Goal: Information Seeking & Learning: Learn about a topic

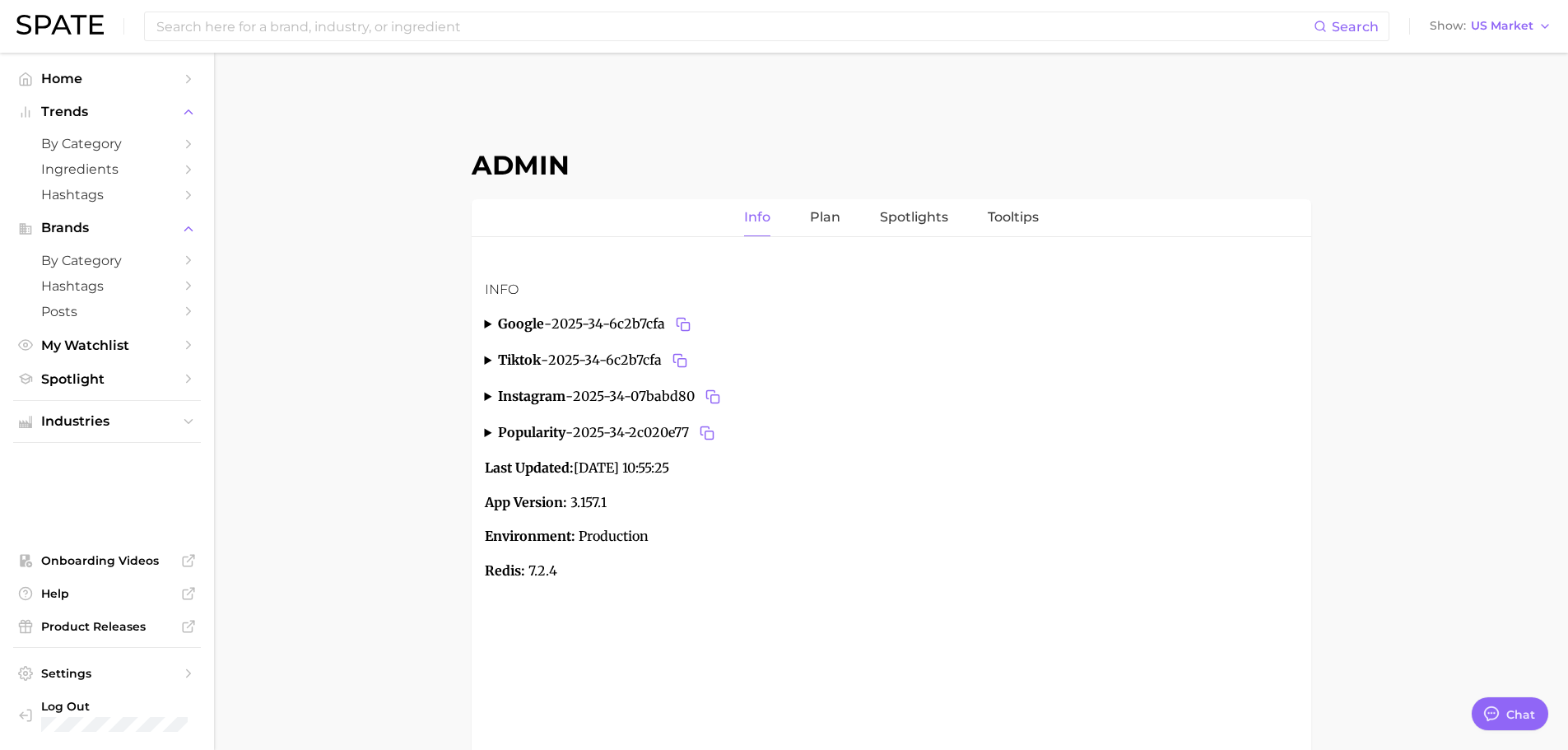
type textarea "x"
click at [717, 31] on input at bounding box center [734, 26] width 1159 height 28
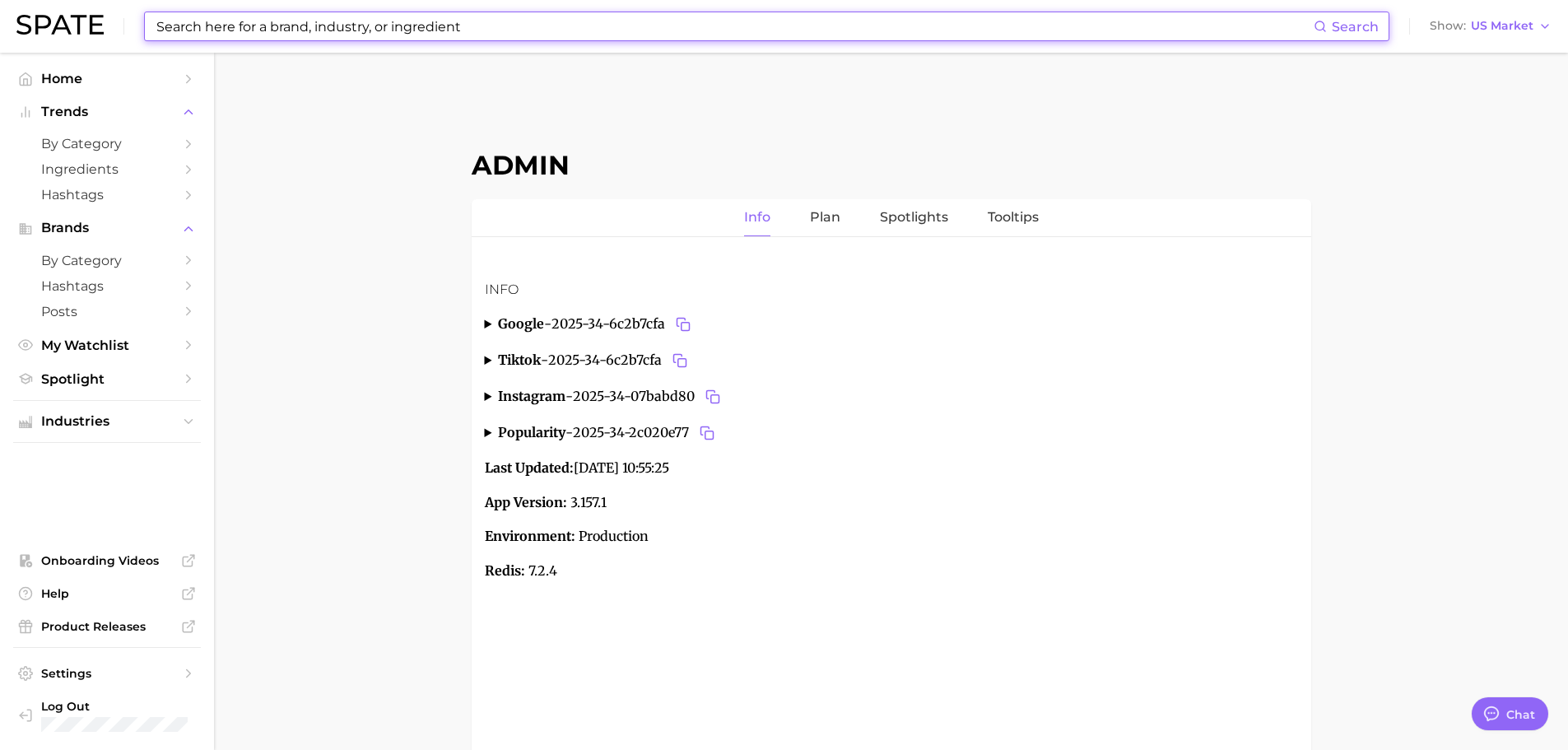
paste input "cuckoo's café"
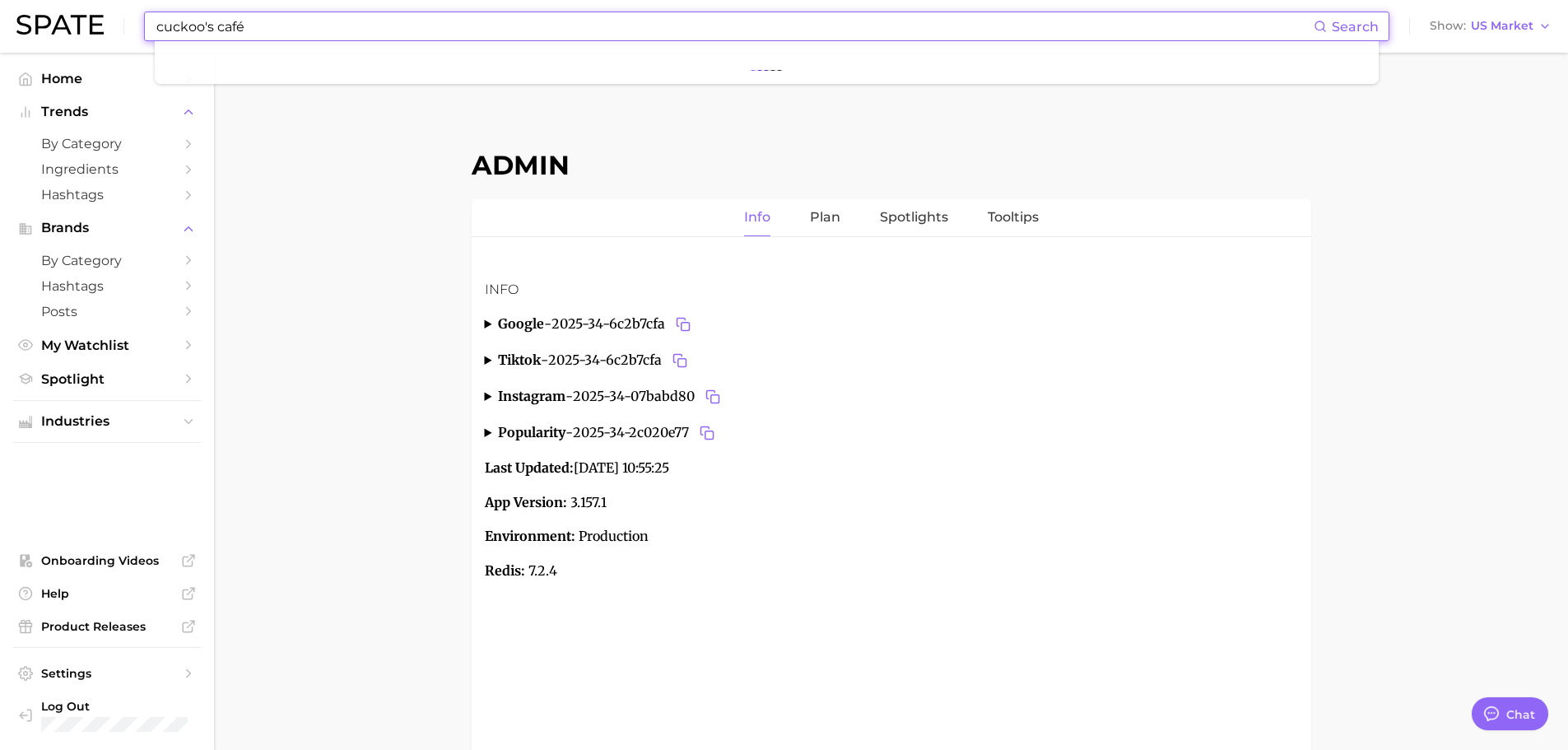
type input "cuckoo's café"
click at [363, 30] on input at bounding box center [734, 26] width 1159 height 28
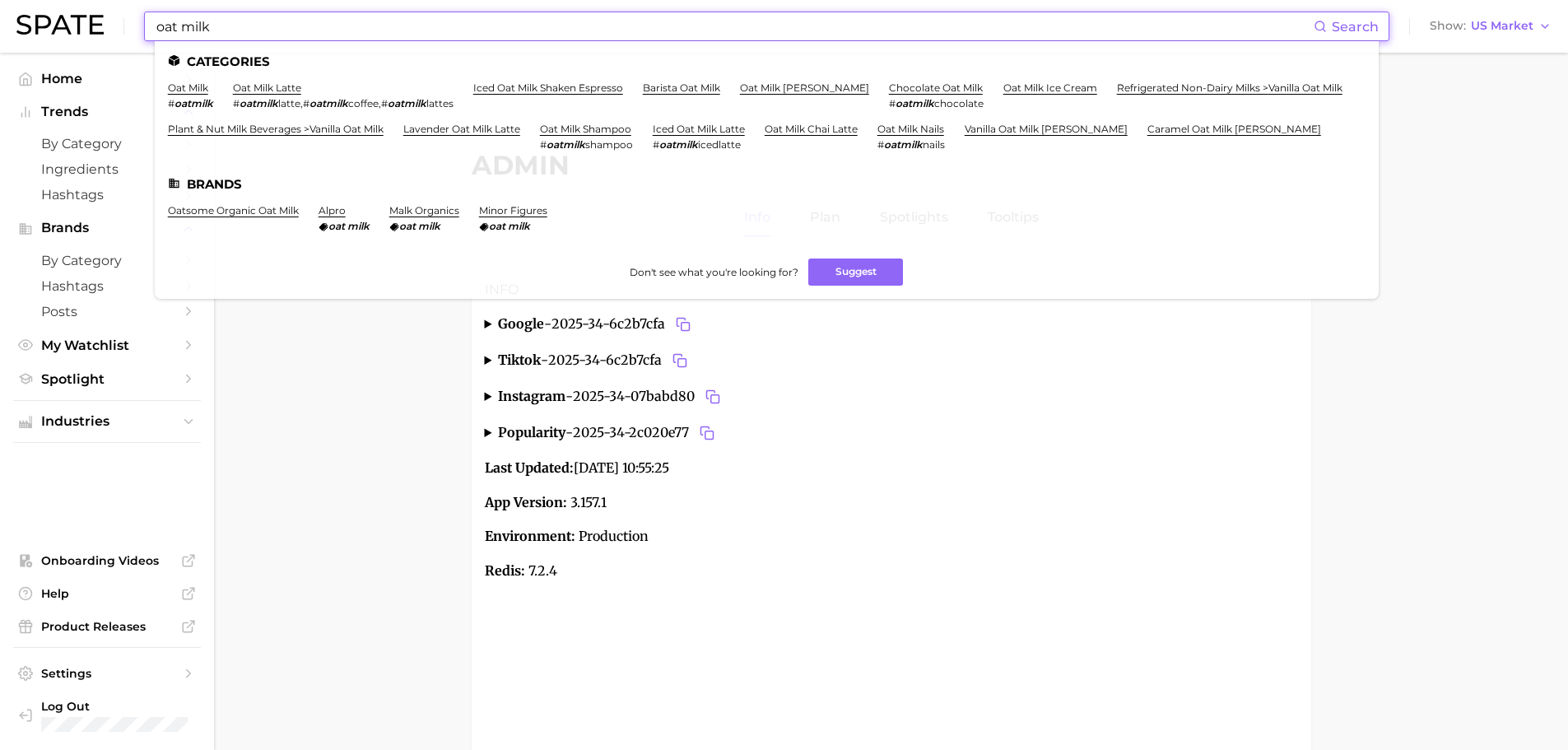
click at [313, 31] on input "oat milk" at bounding box center [734, 26] width 1159 height 28
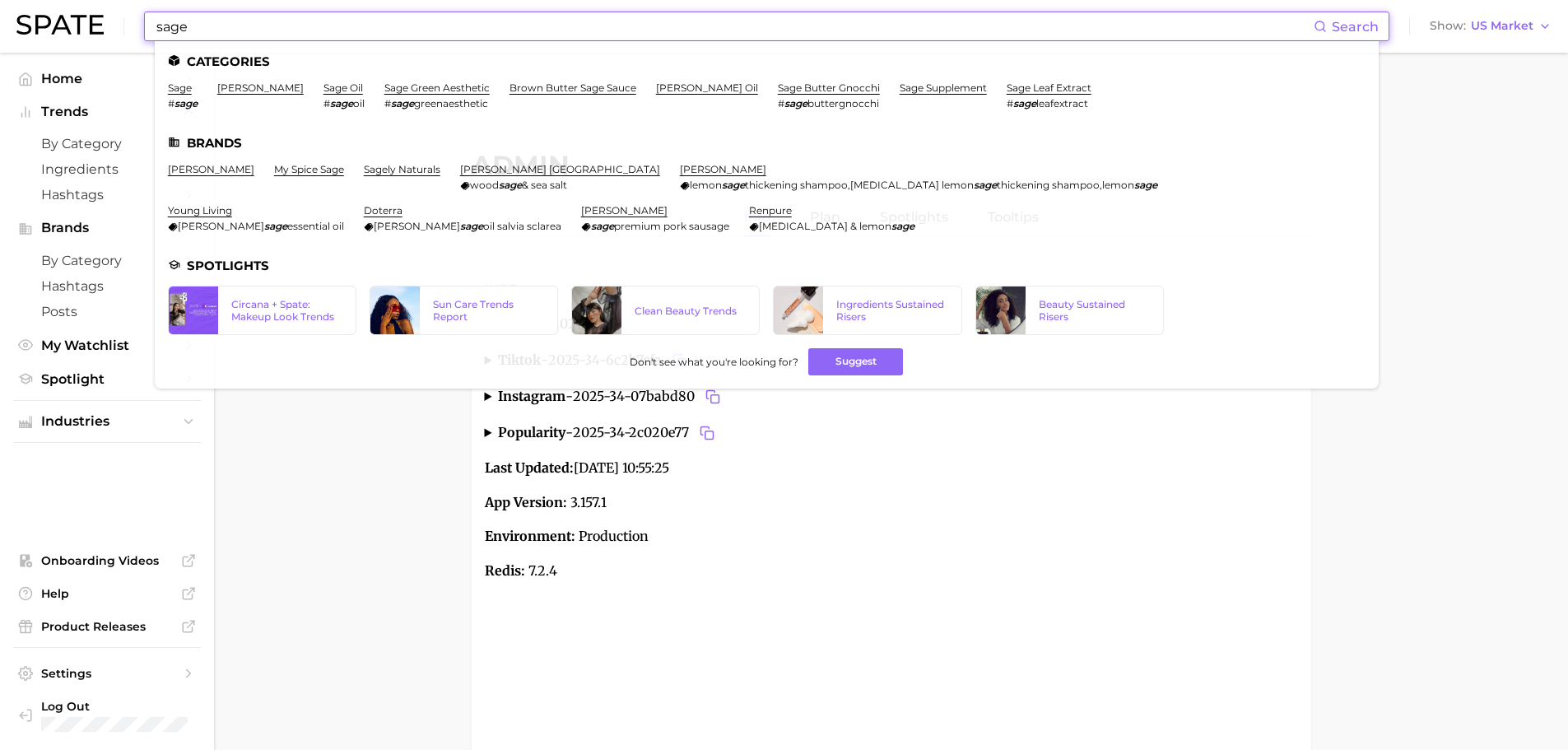
click at [308, 21] on input "sage" at bounding box center [734, 26] width 1159 height 28
paste input "claire accessories"
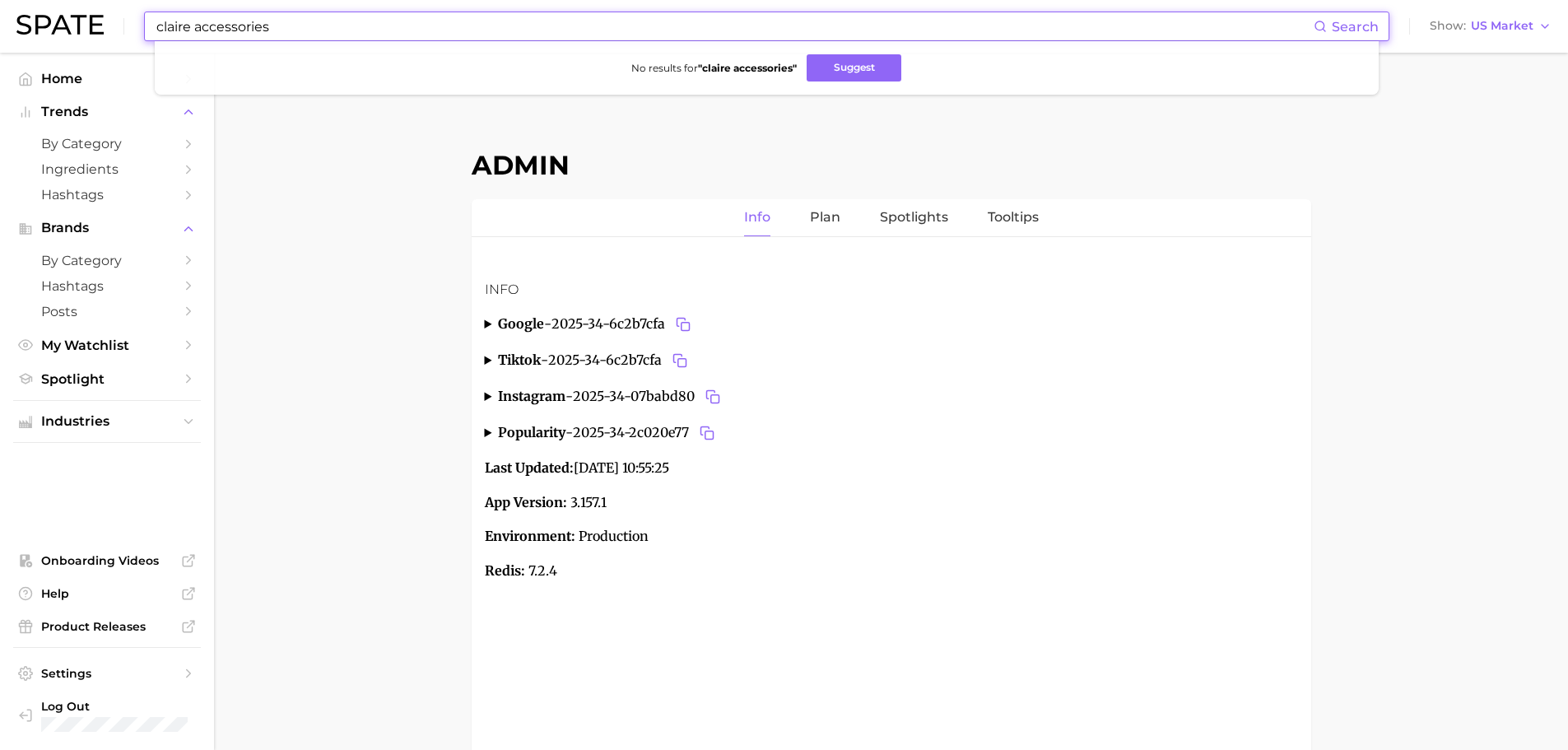
click at [226, 34] on input "claire accessories" at bounding box center [734, 26] width 1159 height 28
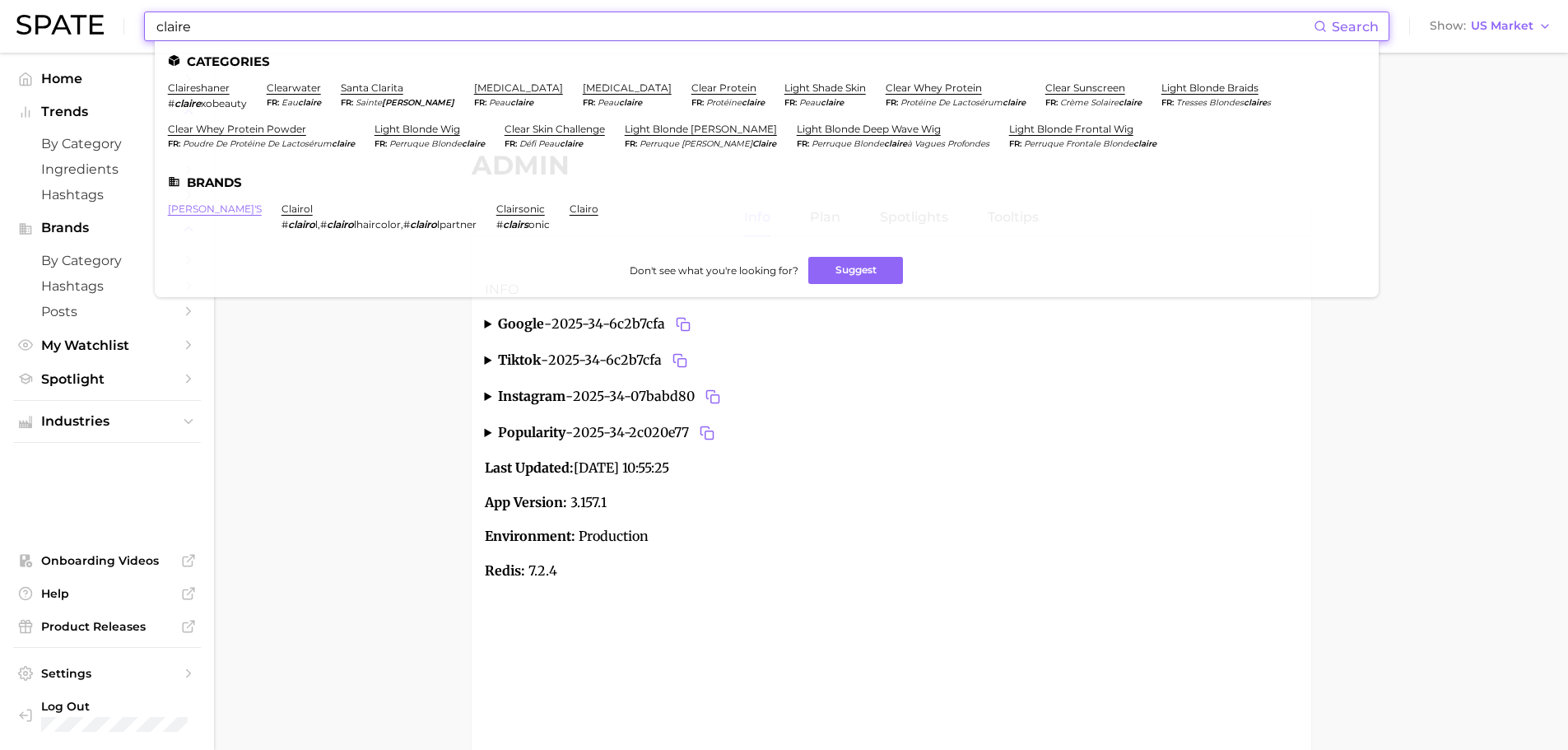
type input "claire"
click at [194, 203] on link "claire's" at bounding box center [215, 209] width 94 height 13
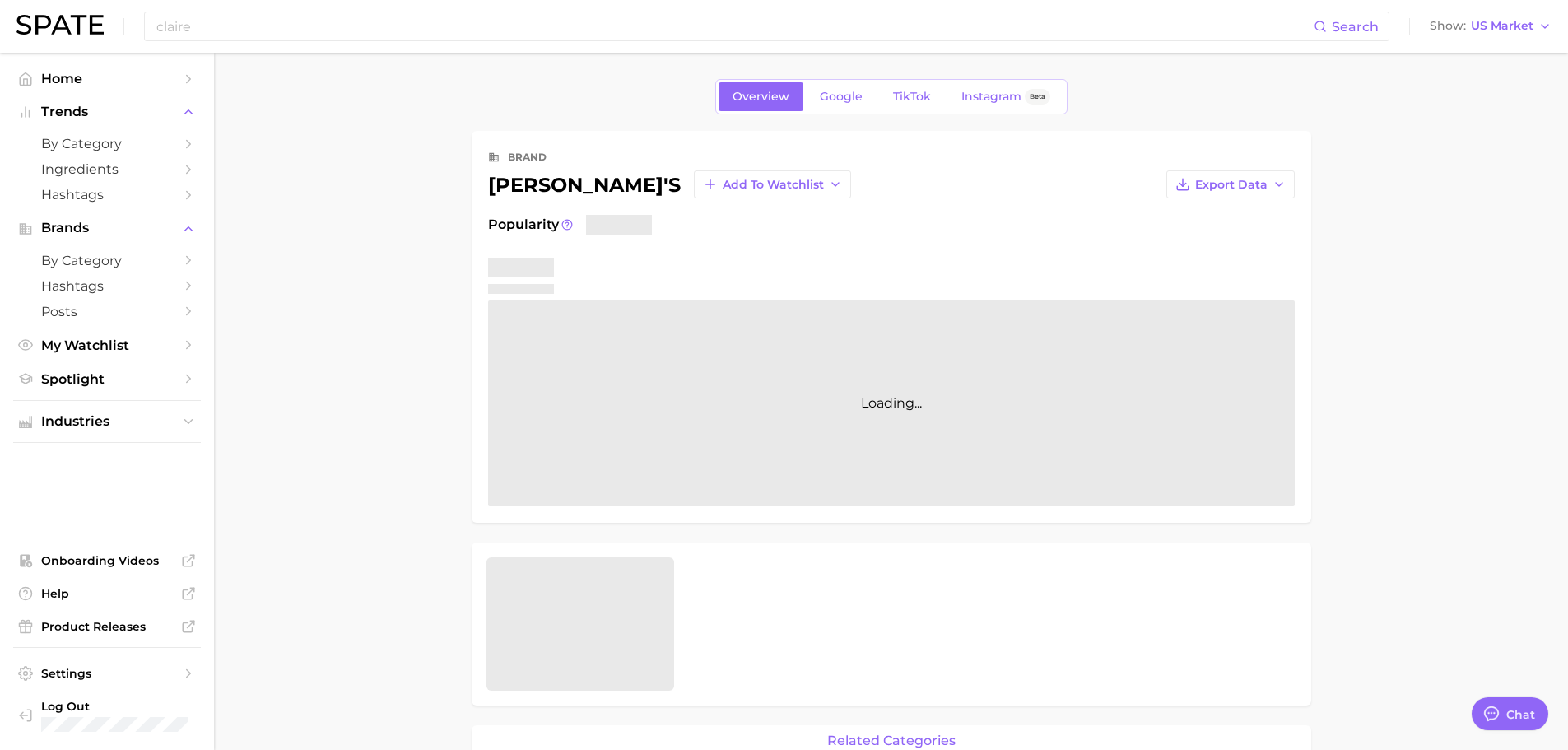
type textarea "x"
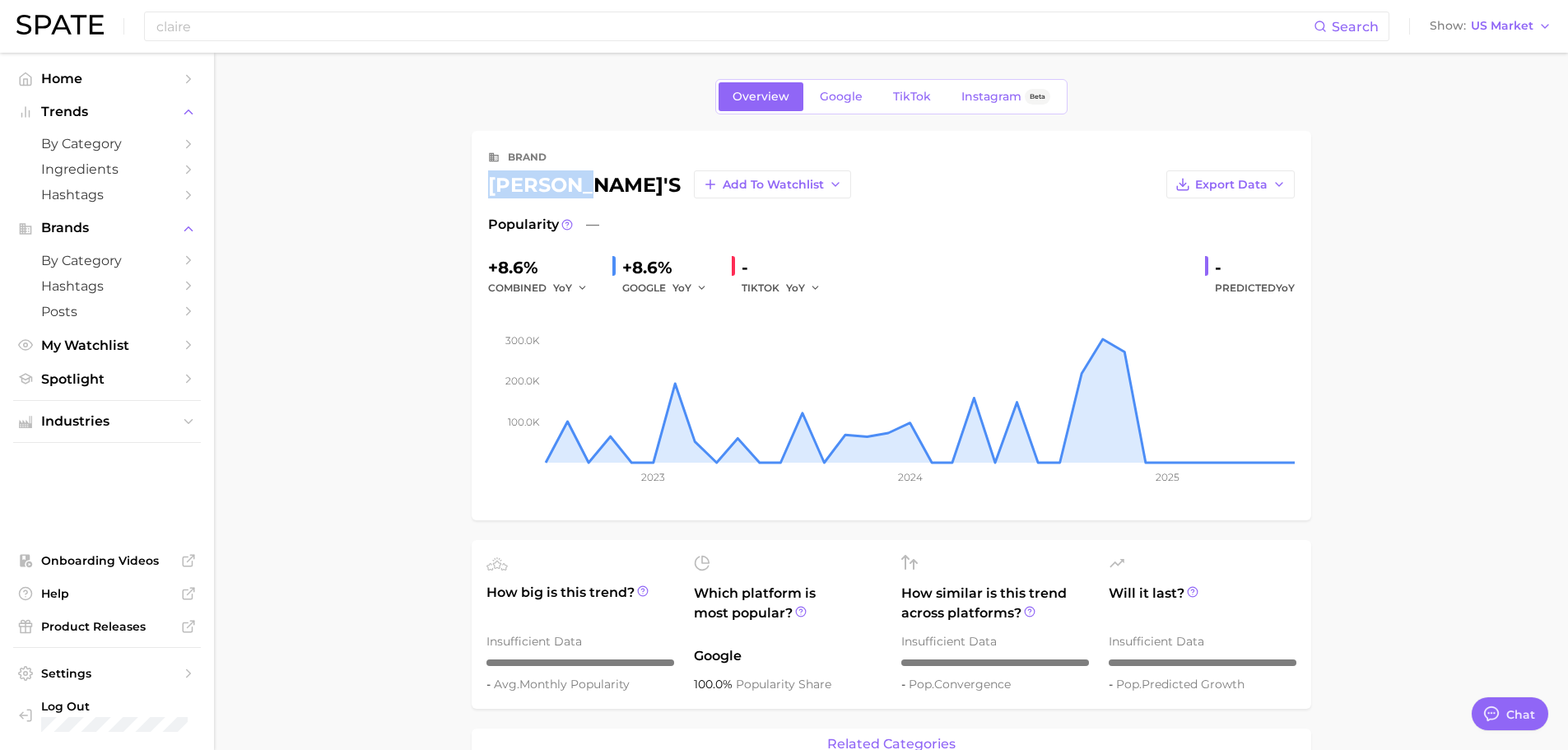
drag, startPoint x: 489, startPoint y: 180, endPoint x: 569, endPoint y: 193, distance: 81.0
click at [569, 193] on div "claire's Add to Watchlist" at bounding box center [669, 184] width 363 height 28
copy div "claire's"
click at [243, 23] on input "claire" at bounding box center [734, 26] width 1159 height 28
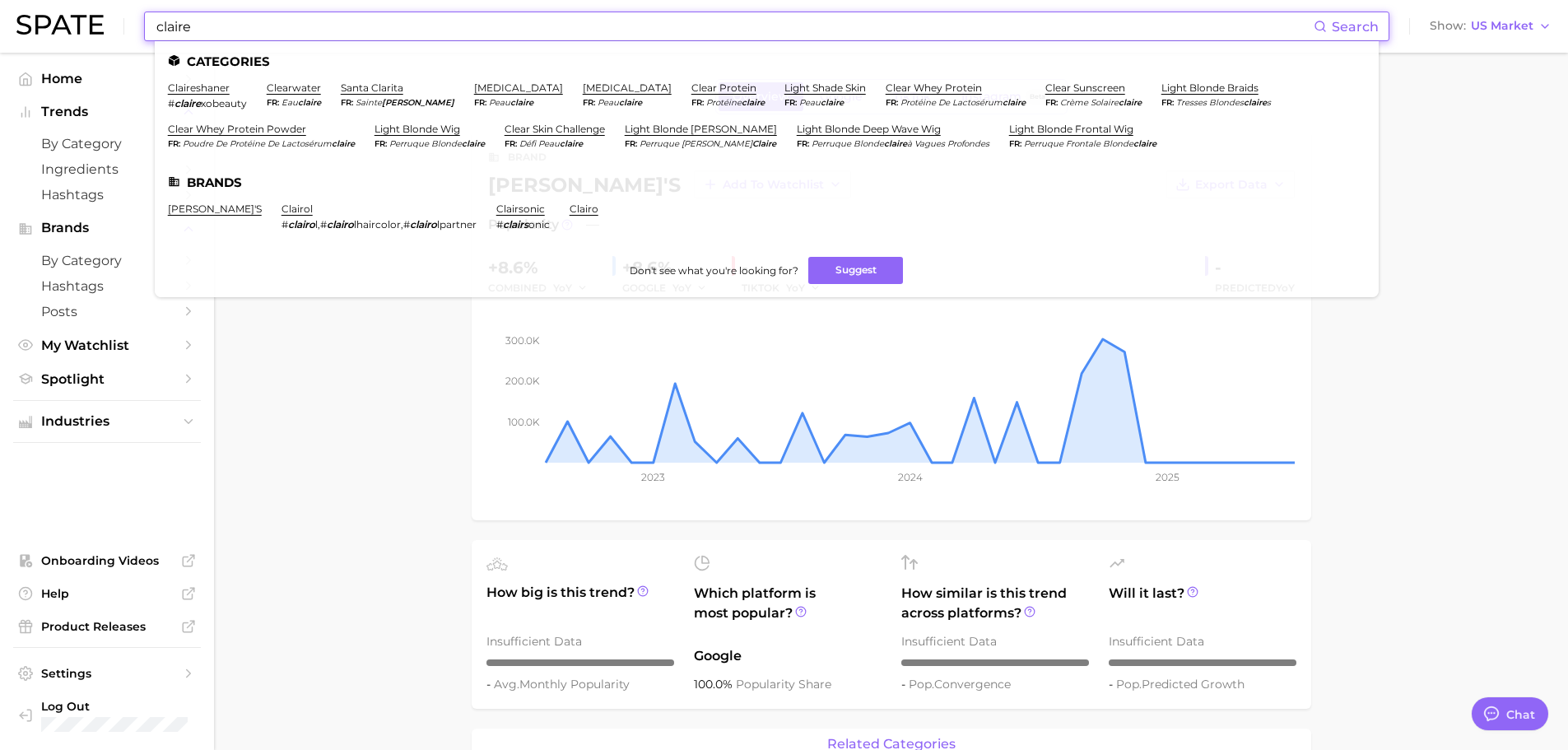
click at [243, 23] on input "claire" at bounding box center [734, 26] width 1159 height 28
paste input "arhartt"
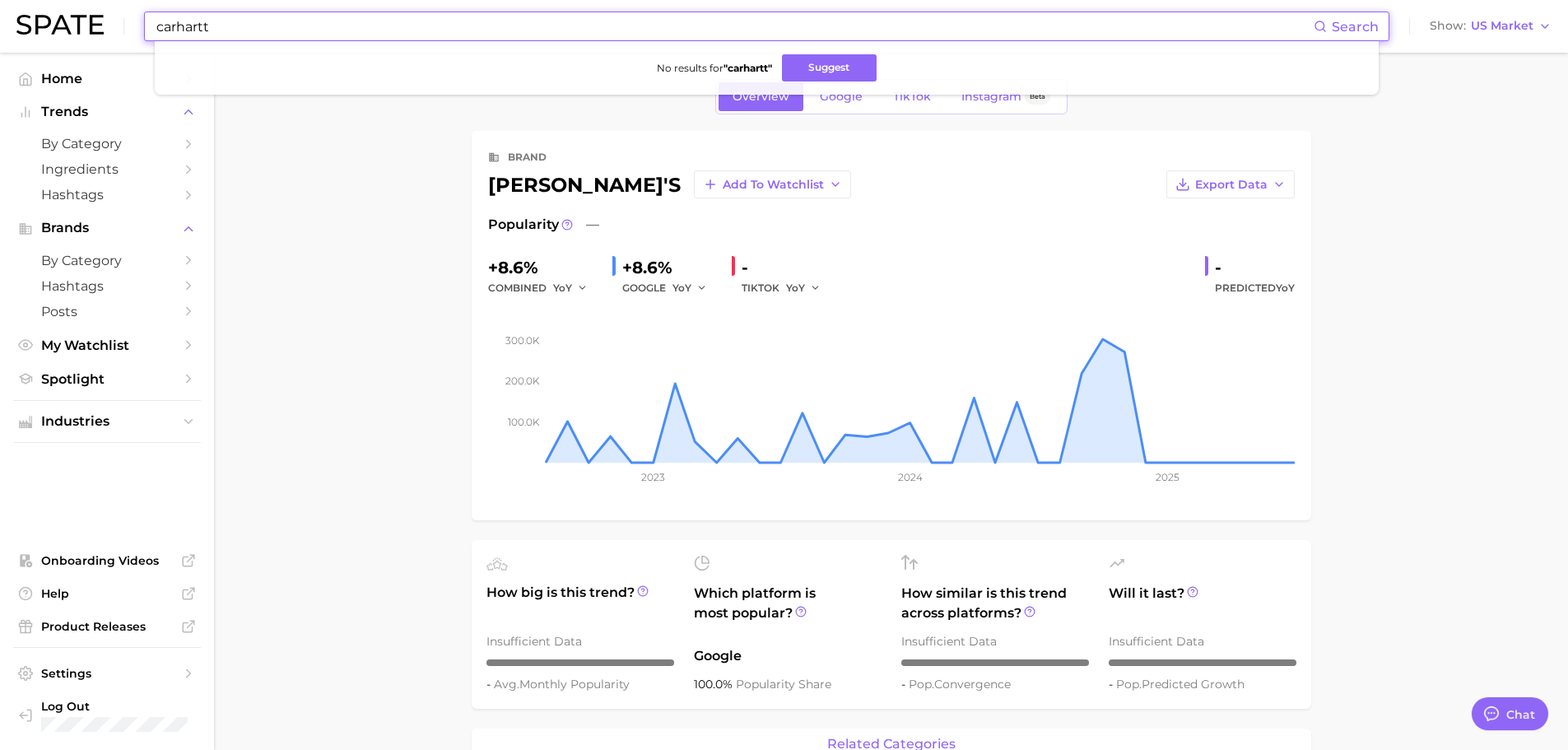
click at [323, 20] on input "carhartt" at bounding box center [734, 26] width 1159 height 28
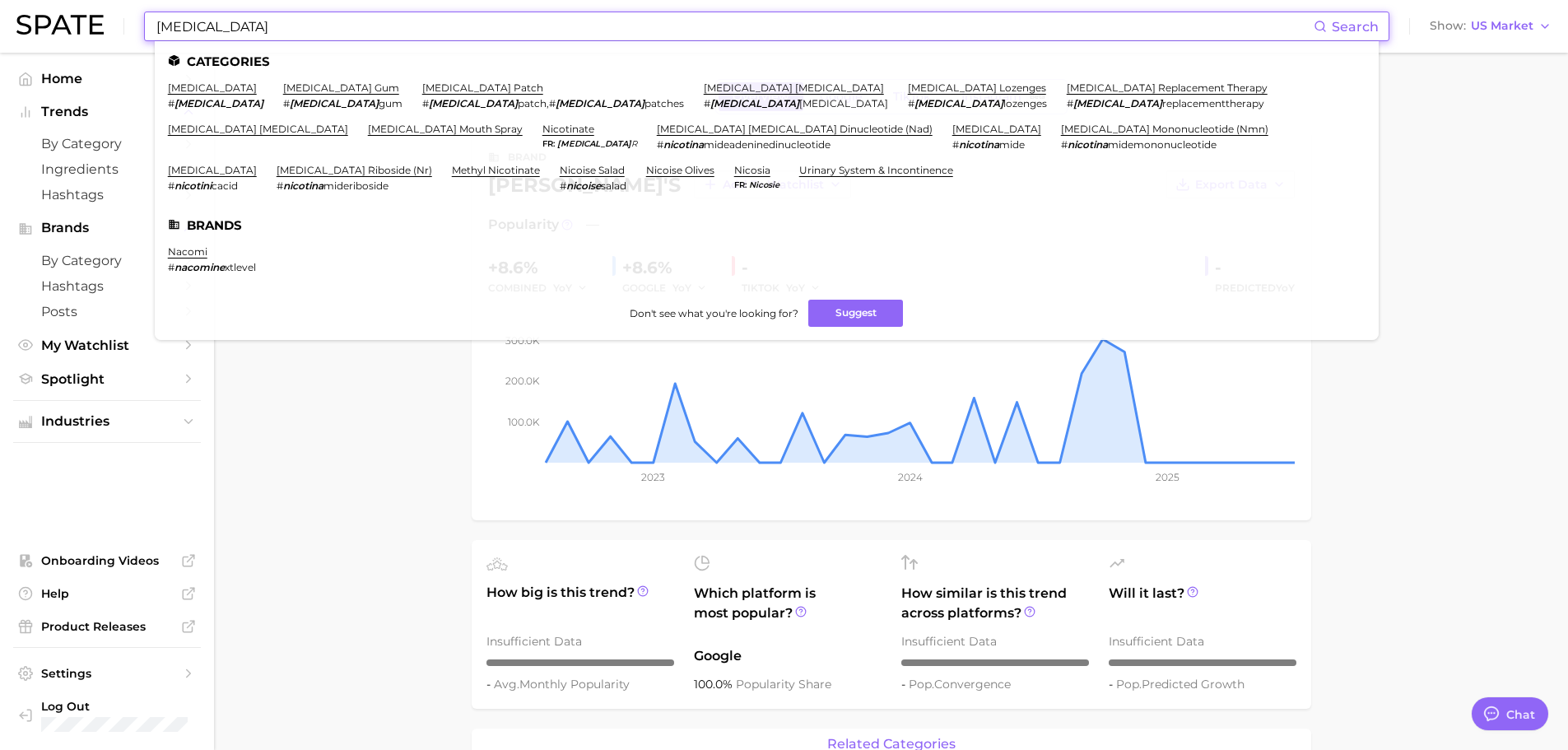
click at [313, 29] on input "nicotine" at bounding box center [734, 26] width 1159 height 28
paste input "a energy"
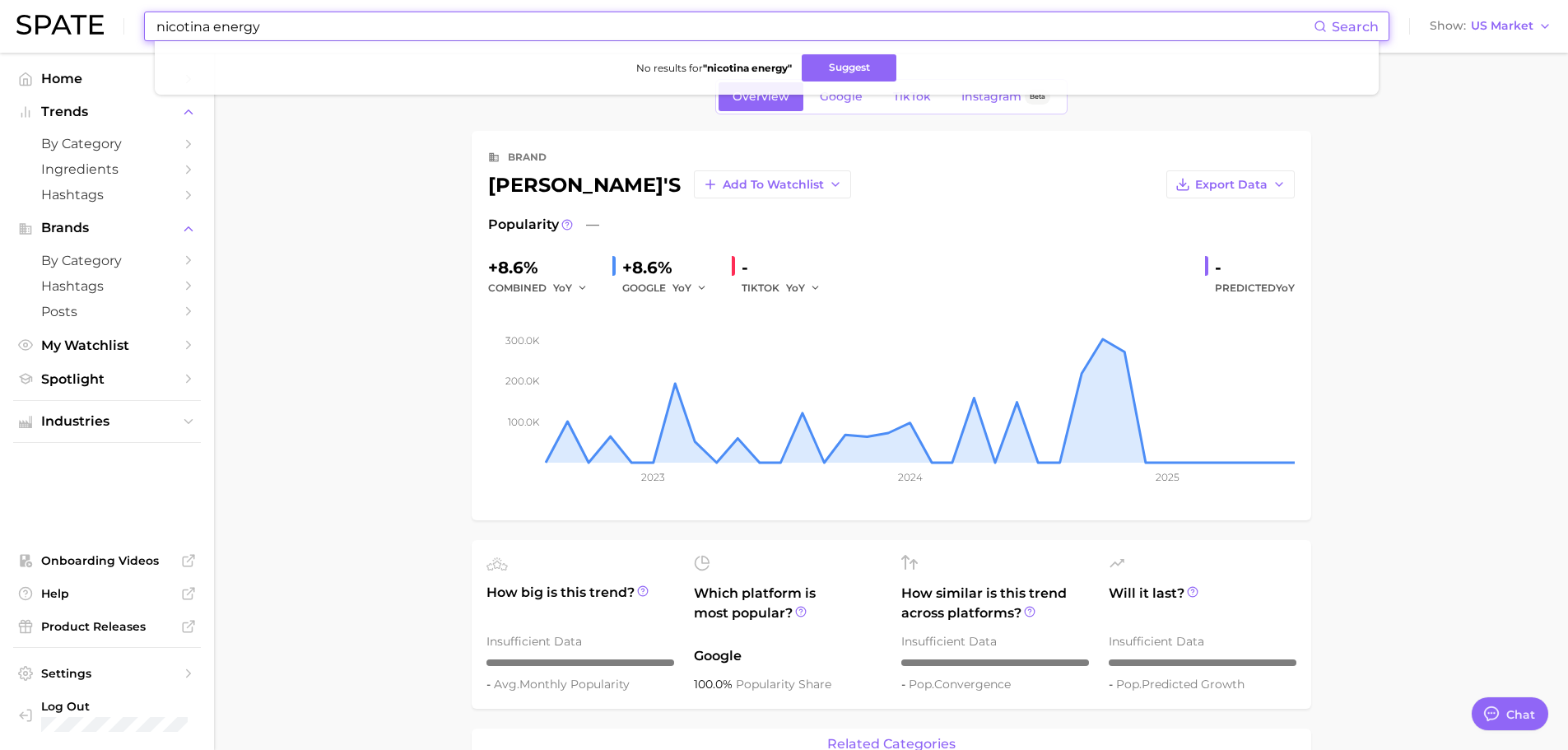
click at [236, 25] on input "nicotina energy" at bounding box center [734, 26] width 1159 height 28
click at [266, 19] on input "nicotina energy" at bounding box center [734, 26] width 1159 height 28
paste input "ghdduetstyle"
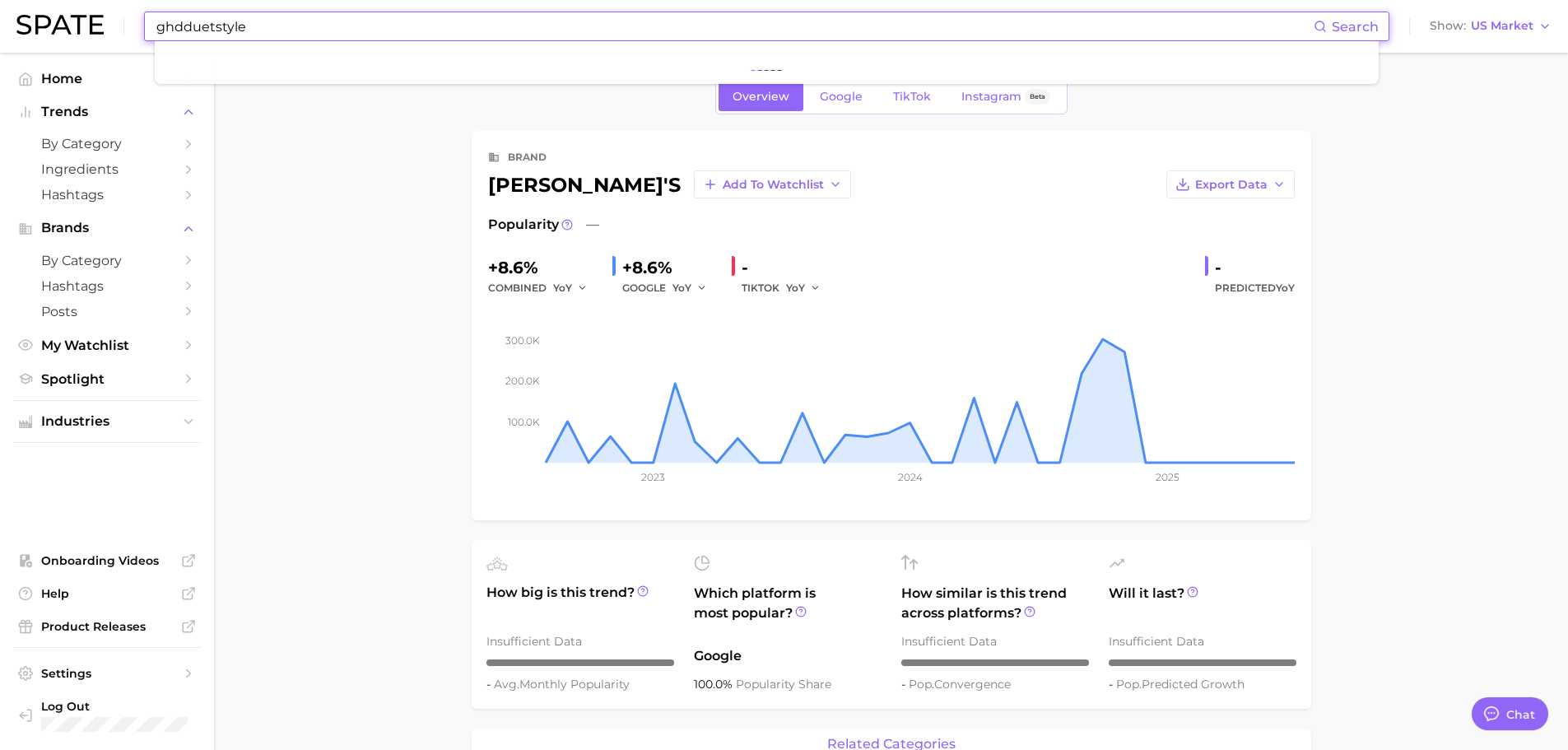
click at [178, 24] on input "ghdduetstyle" at bounding box center [734, 26] width 1159 height 28
type input "duet style"
